Goal: Check status: Check status

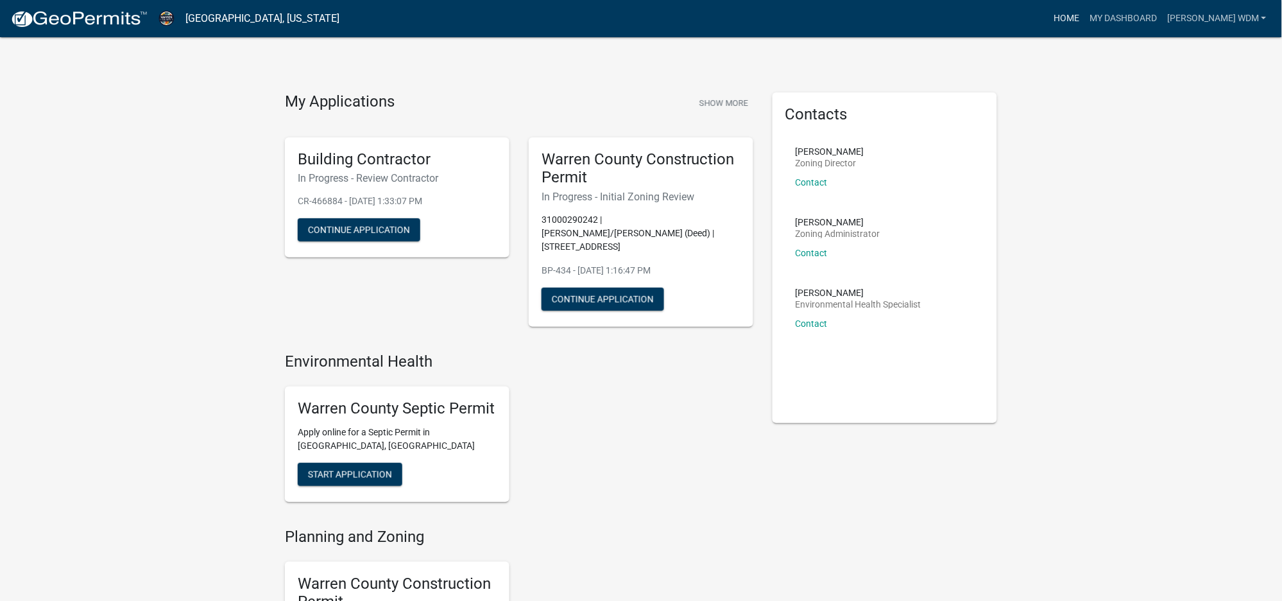
click at [1085, 16] on link "Home" at bounding box center [1067, 18] width 36 height 24
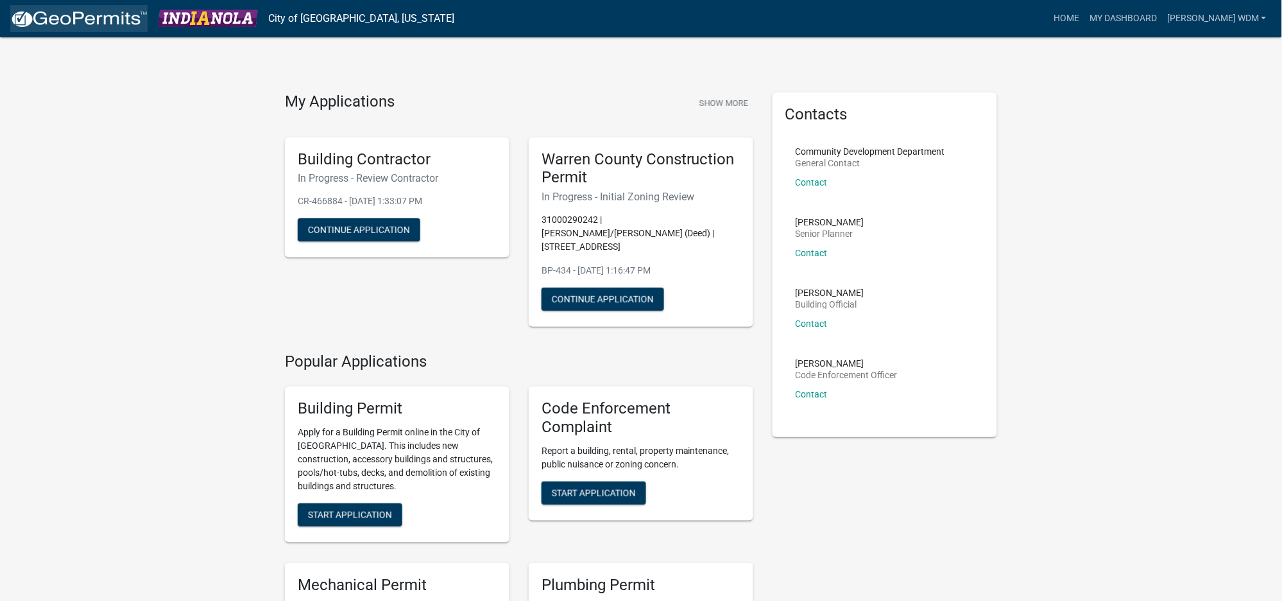
click at [112, 18] on img at bounding box center [78, 19] width 137 height 19
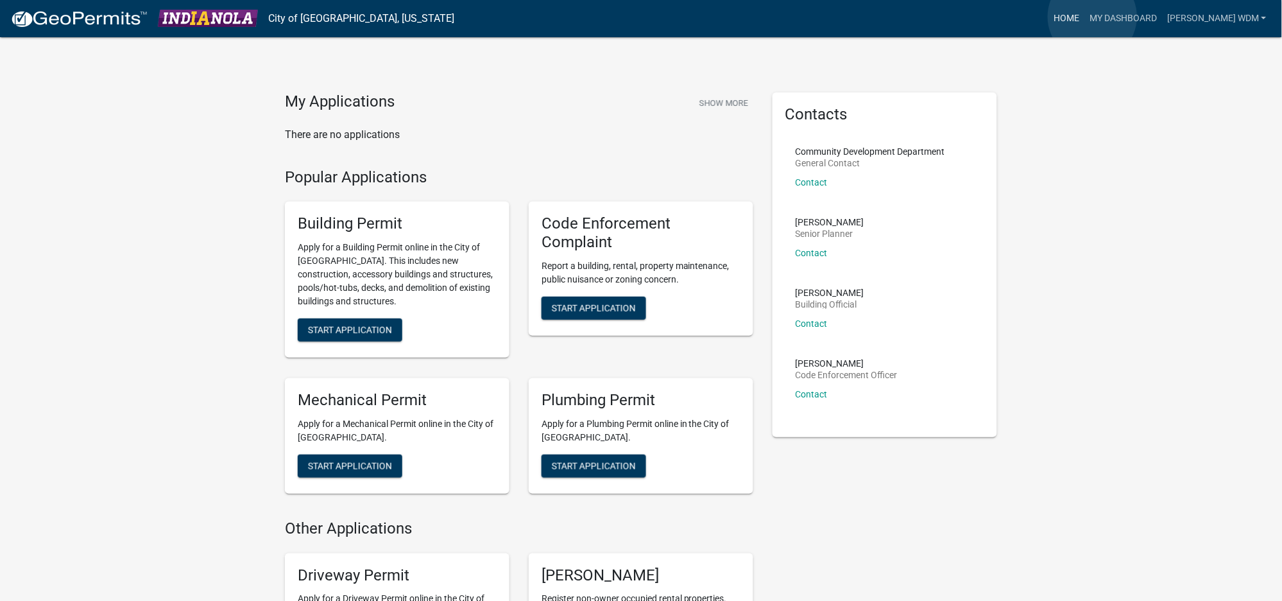
click at [1085, 17] on link "Home" at bounding box center [1067, 18] width 36 height 24
click at [1162, 17] on link "My Dashboard" at bounding box center [1124, 18] width 78 height 24
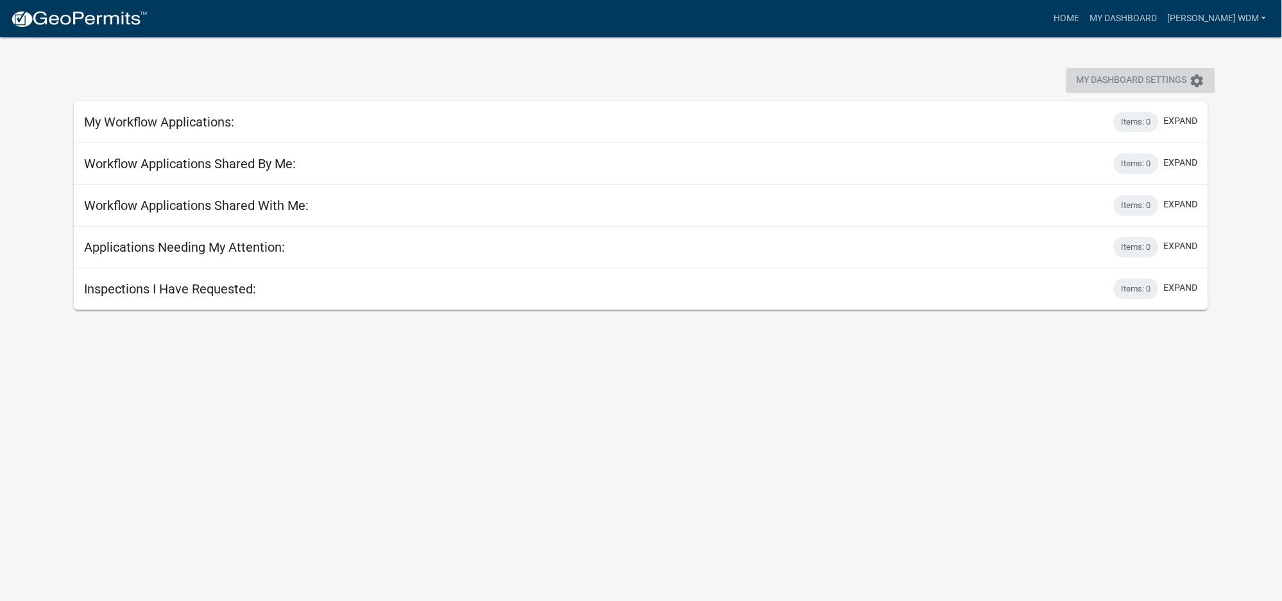
click at [1193, 78] on icon "settings" at bounding box center [1197, 80] width 15 height 15
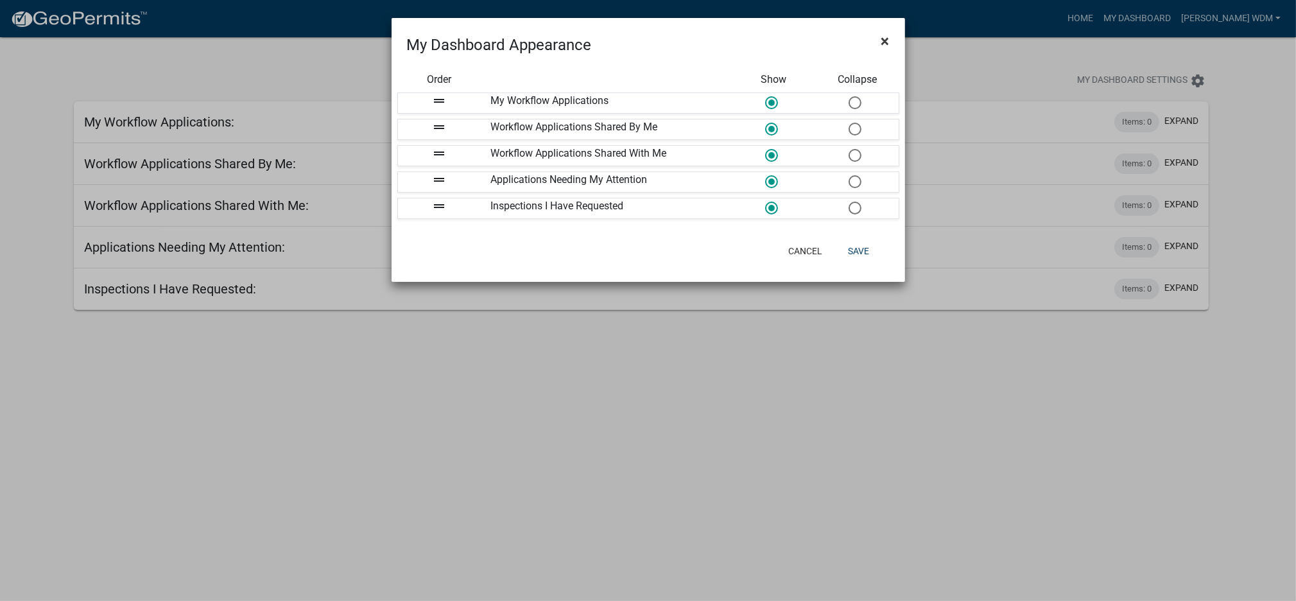
click at [889, 39] on button "×" at bounding box center [885, 41] width 29 height 36
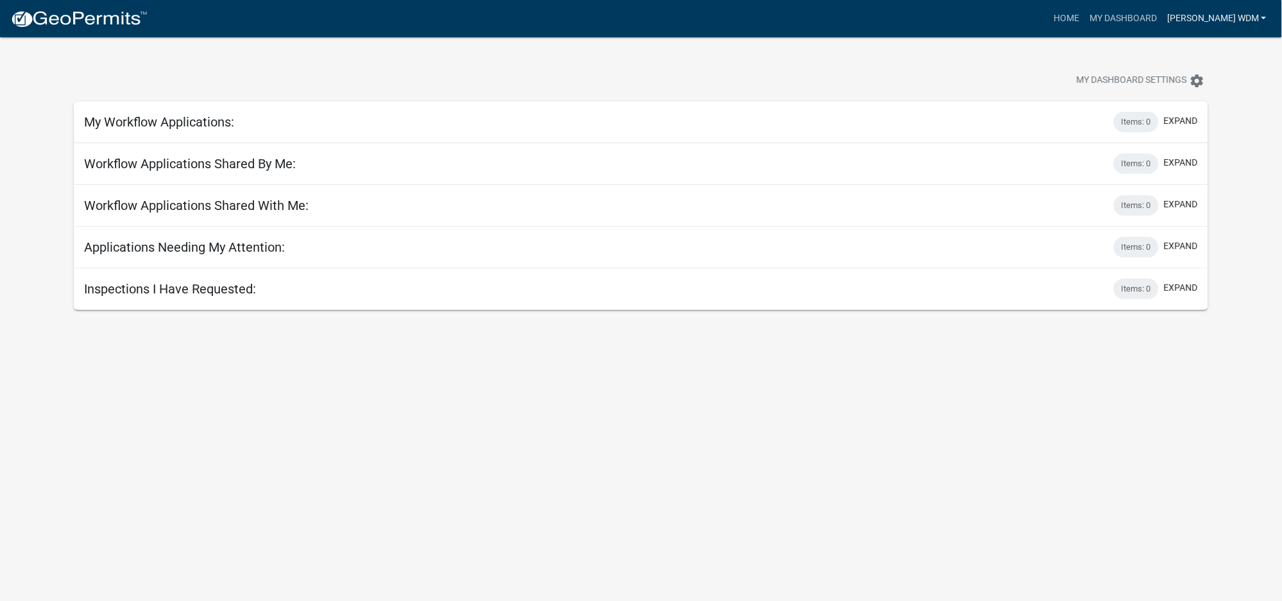
click at [1239, 14] on link "[PERSON_NAME] WDM" at bounding box center [1217, 18] width 110 height 24
click at [1193, 49] on link "Account" at bounding box center [1217, 52] width 110 height 31
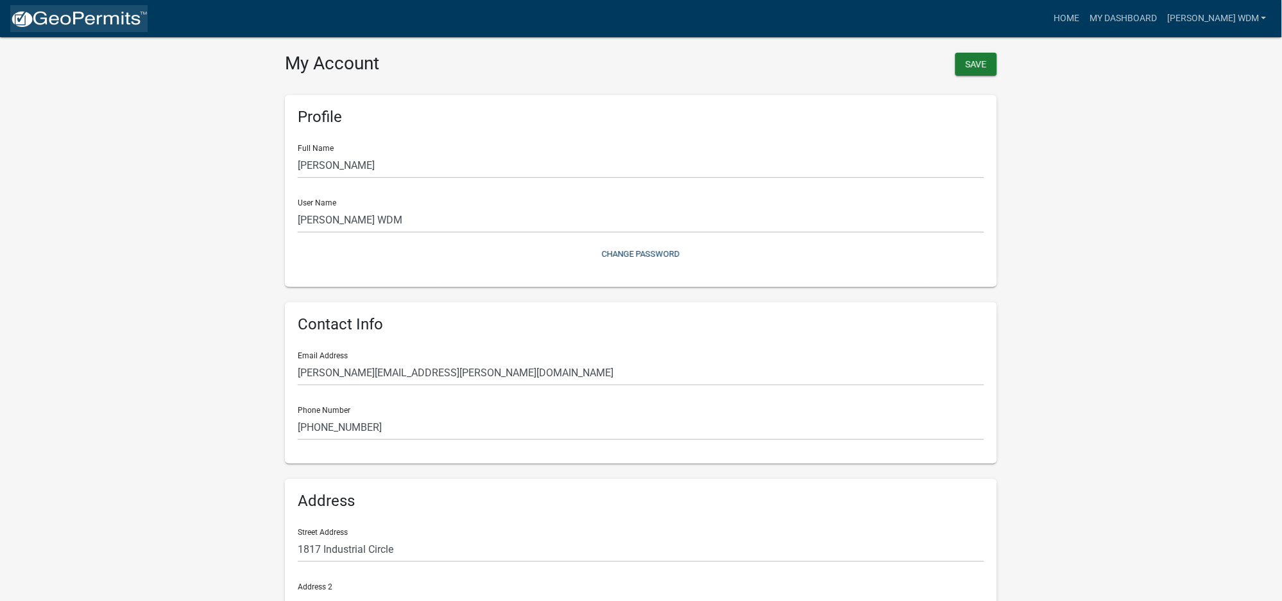
click at [62, 14] on img at bounding box center [78, 19] width 137 height 19
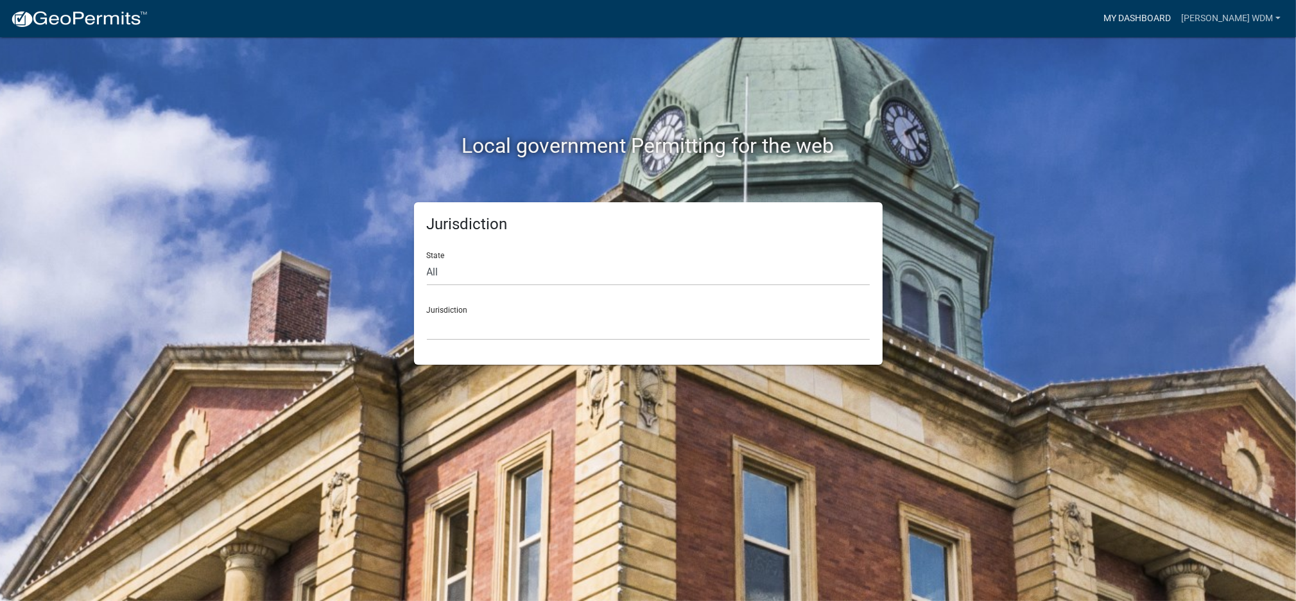
click at [1176, 12] on link "My Dashboard" at bounding box center [1137, 18] width 78 height 24
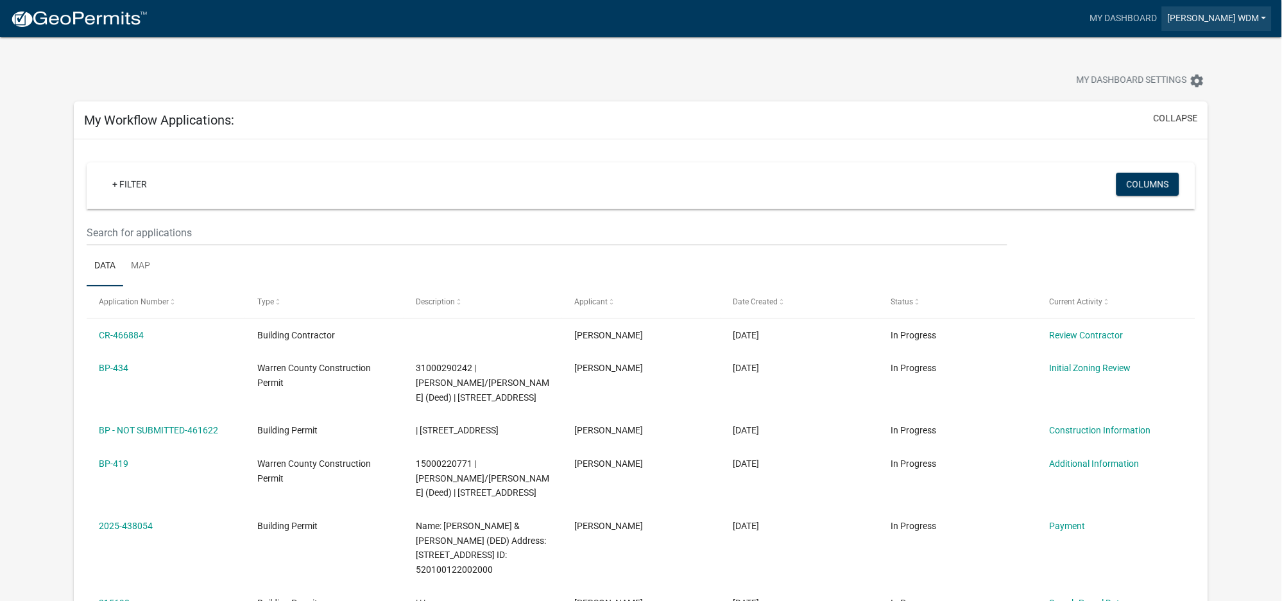
click at [1217, 15] on link "[PERSON_NAME] WDM" at bounding box center [1217, 18] width 110 height 24
click at [1174, 50] on link "Account" at bounding box center [1217, 52] width 110 height 31
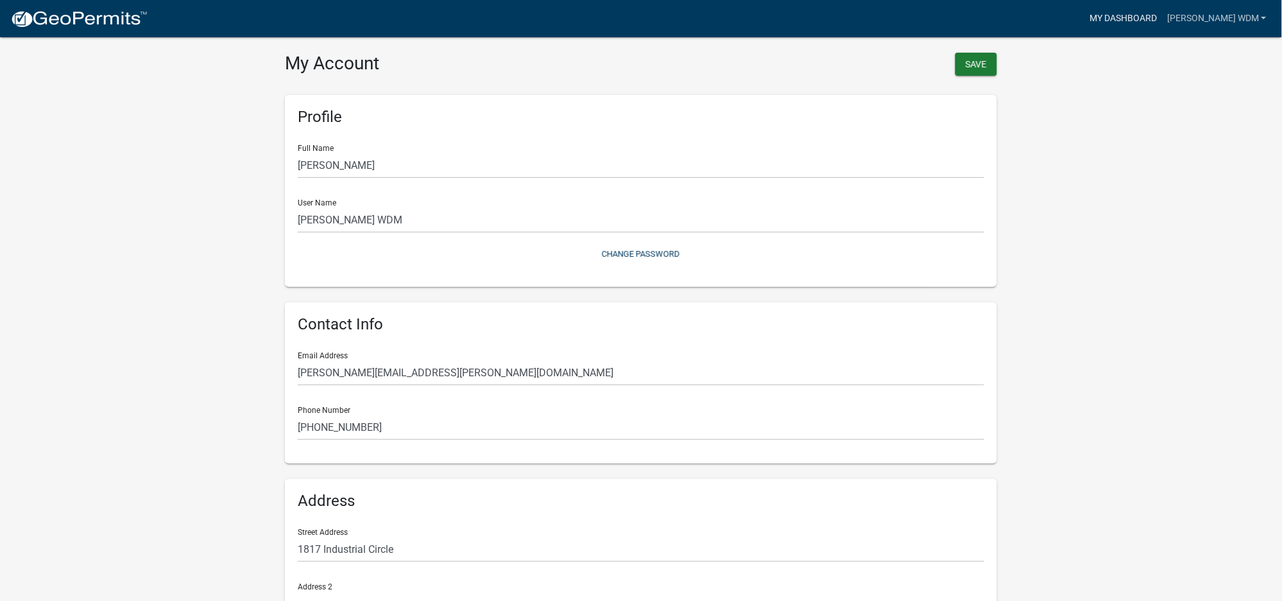
click at [1162, 13] on link "My Dashboard" at bounding box center [1124, 18] width 78 height 24
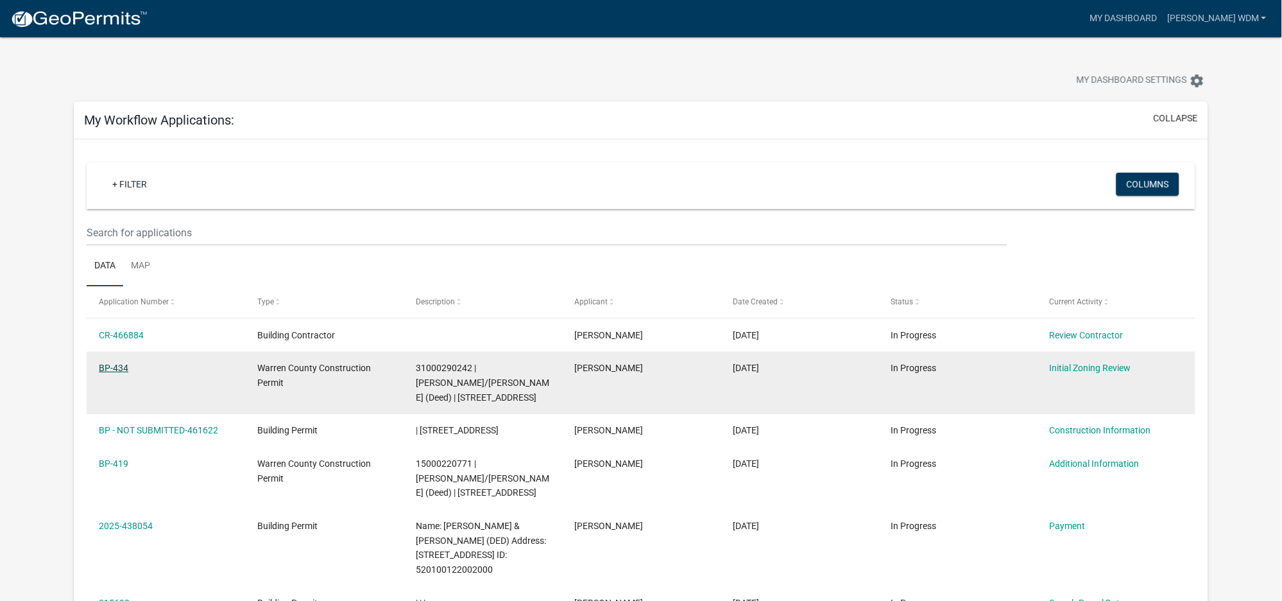
click at [117, 371] on link "BP-434" at bounding box center [114, 368] width 30 height 10
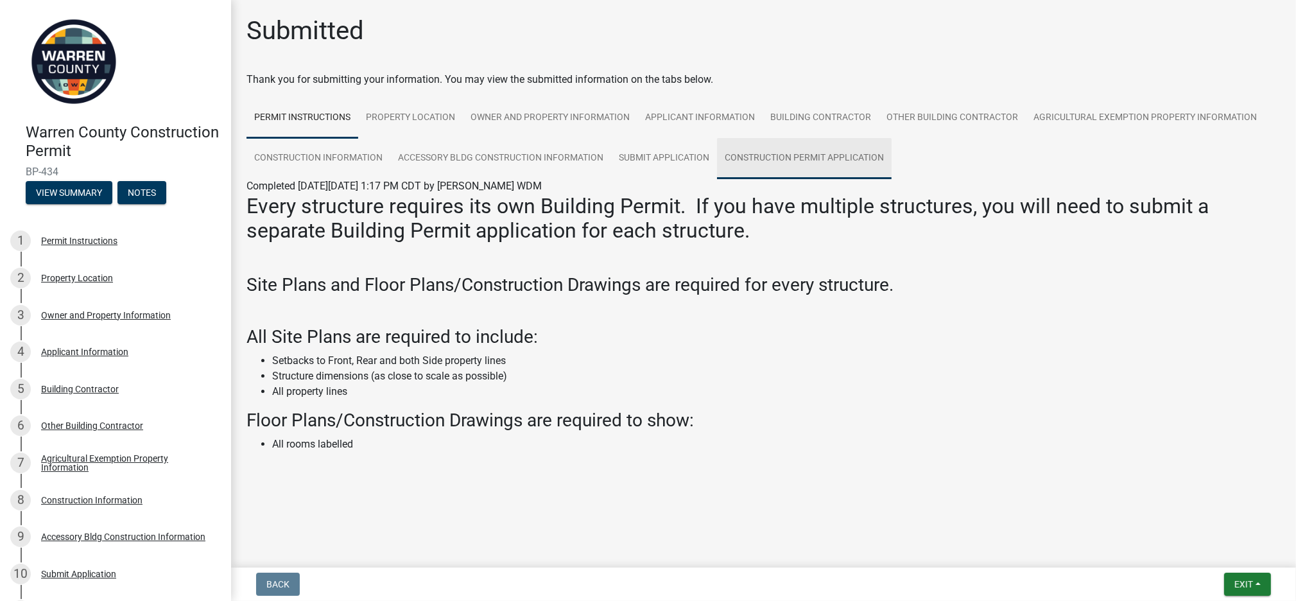
click at [798, 155] on link "Construction Permit Application" at bounding box center [804, 158] width 175 height 41
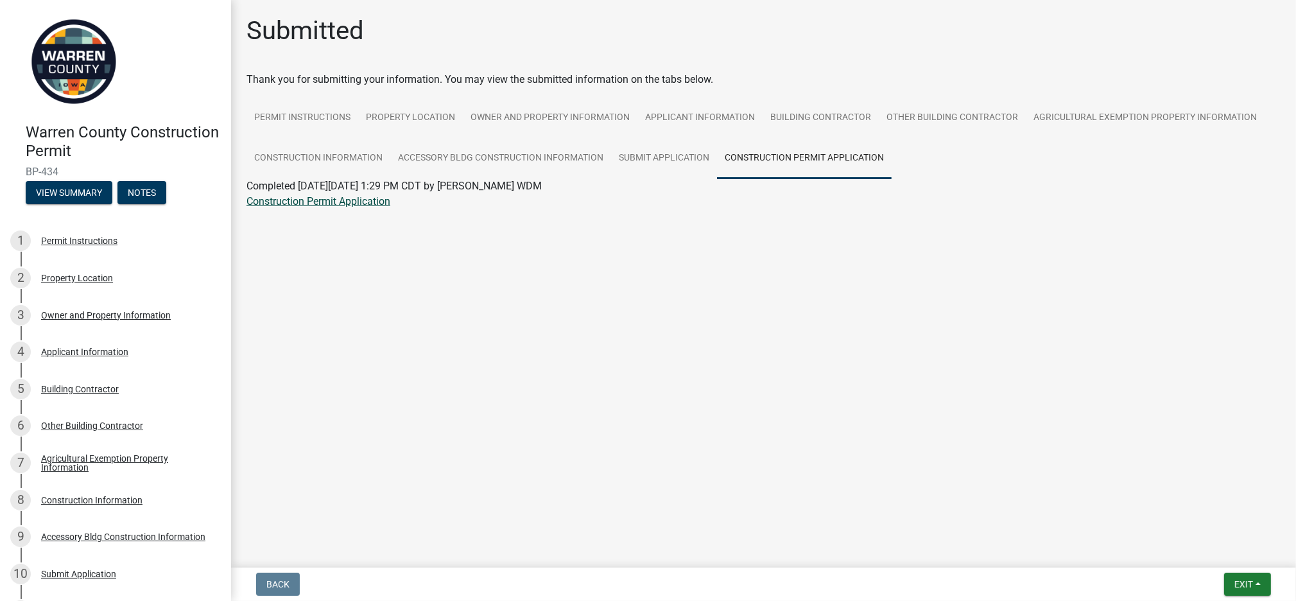
click at [333, 200] on link "Construction Permit Application" at bounding box center [318, 201] width 144 height 12
